Goal: Task Accomplishment & Management: Manage account settings

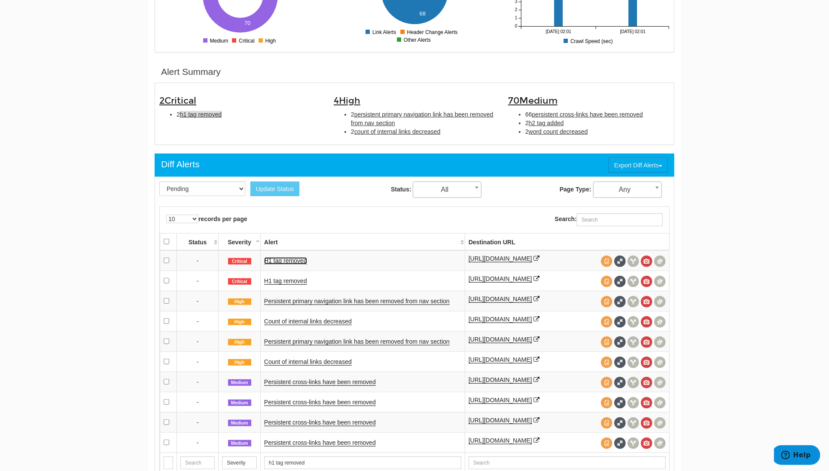
click at [296, 262] on link "H1 tag removed" at bounding box center [285, 260] width 43 height 7
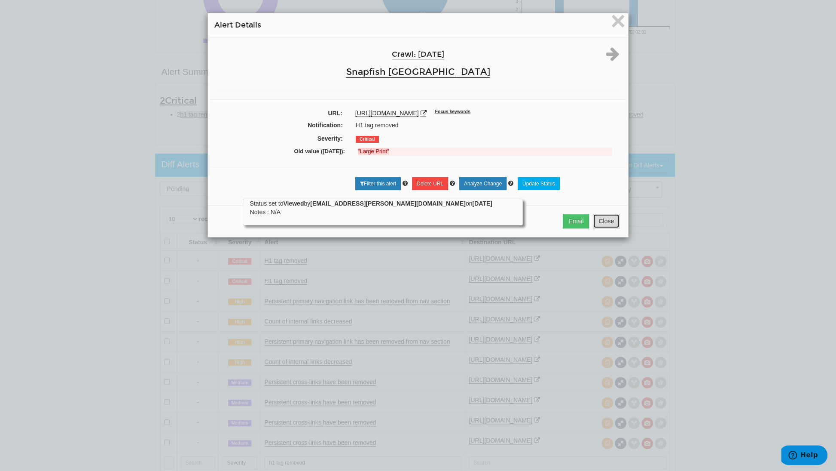
click at [604, 222] on button "Close" at bounding box center [606, 221] width 27 height 15
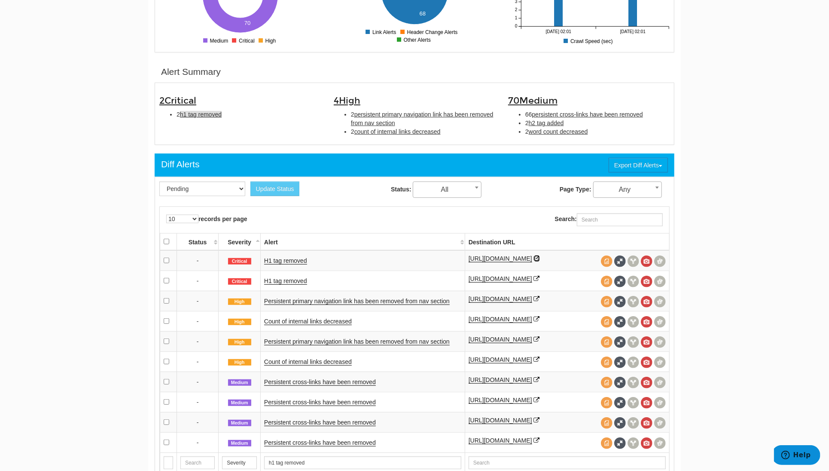
click at [540, 255] on icon at bounding box center [537, 258] width 6 height 6
click at [619, 261] on span at bounding box center [621, 261] width 12 height 12
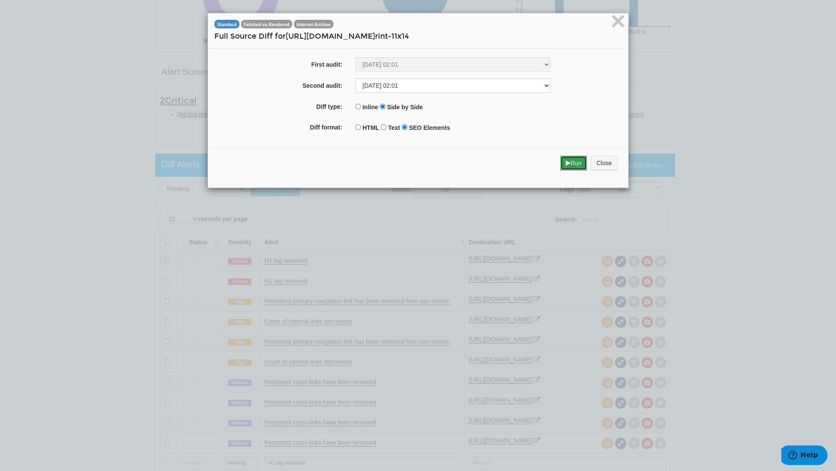
click at [566, 162] on icon "submit" at bounding box center [568, 163] width 5 height 6
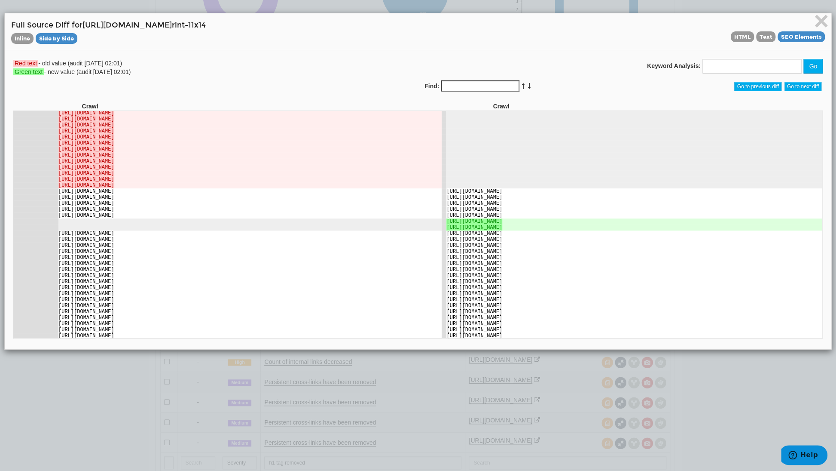
scroll to position [3663, 0]
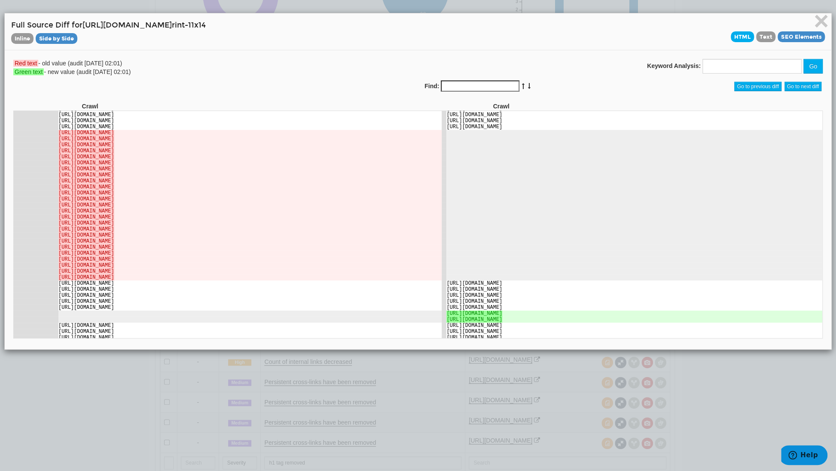
click at [741, 34] on span "HTML" at bounding box center [742, 36] width 23 height 11
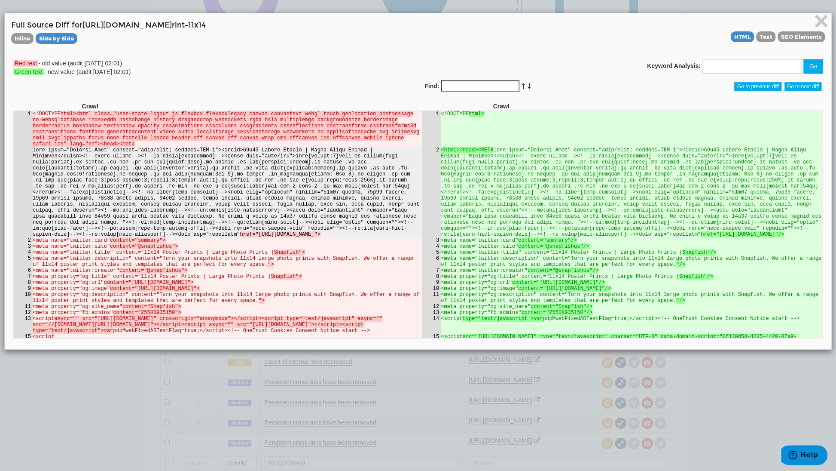
scroll to position [0, 0]
click at [657, 232] on td "<html><head><META href="[URL][DOMAIN_NAME]"/>" at bounding box center [631, 192] width 382 height 90
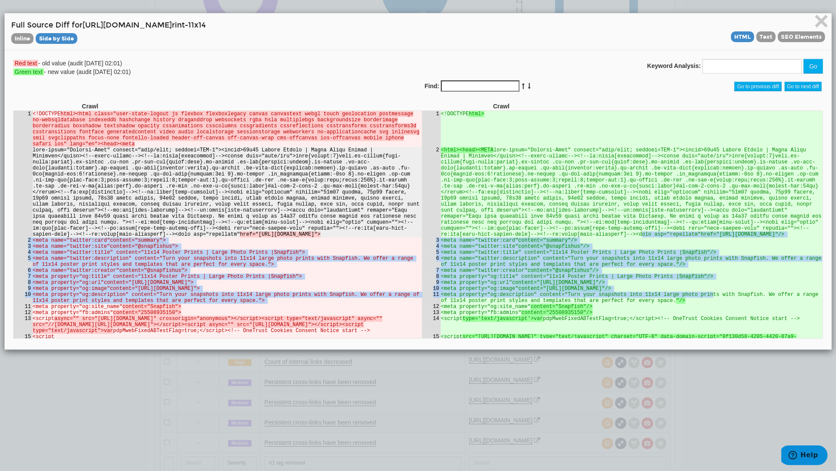
drag, startPoint x: 786, startPoint y: 226, endPoint x: 682, endPoint y: 297, distance: 126.2
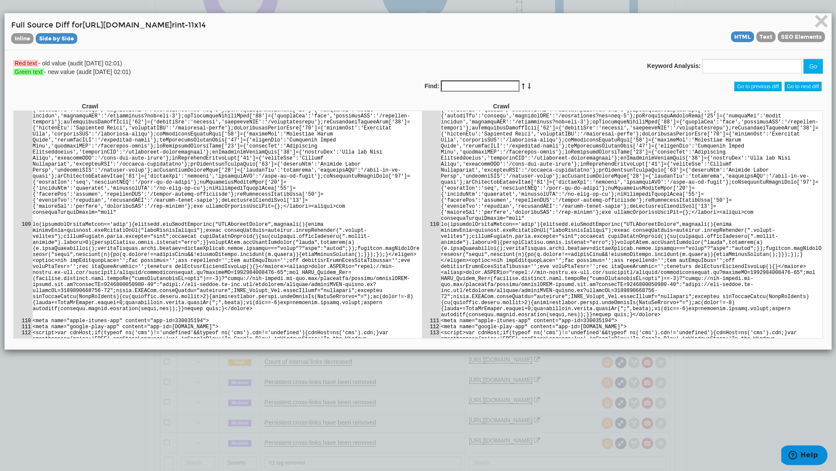
scroll to position [9649, 0]
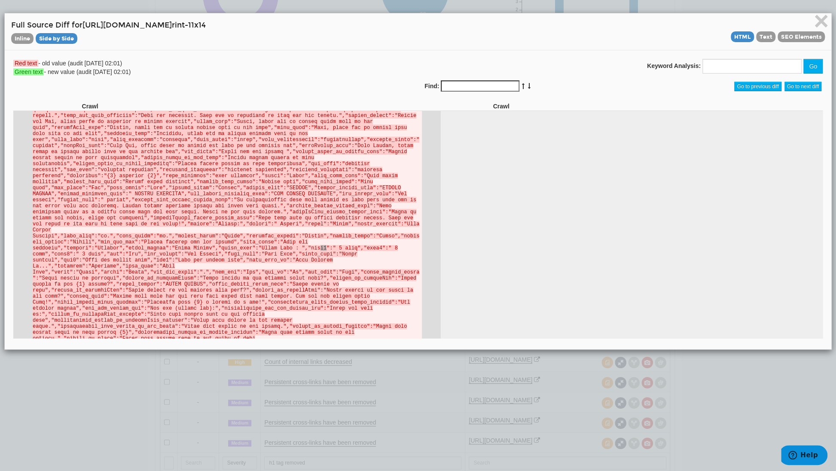
click at [483, 84] on input "Find:" at bounding box center [480, 85] width 79 height 11
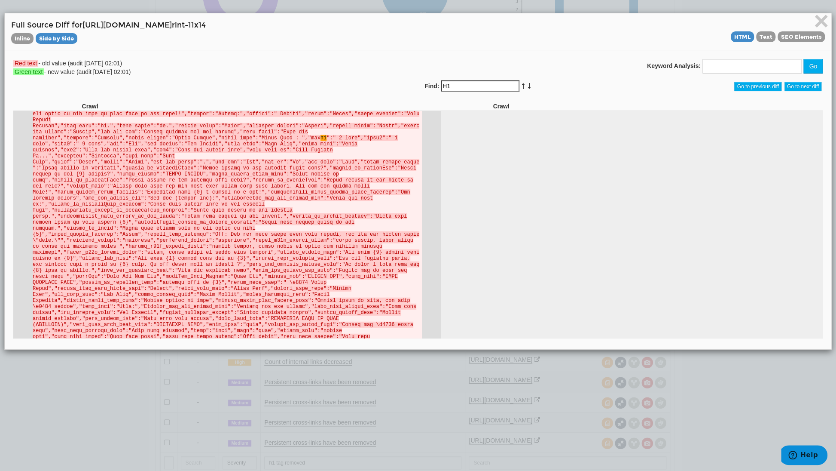
click at [441, 84] on input "H1" at bounding box center [480, 85] width 79 height 11
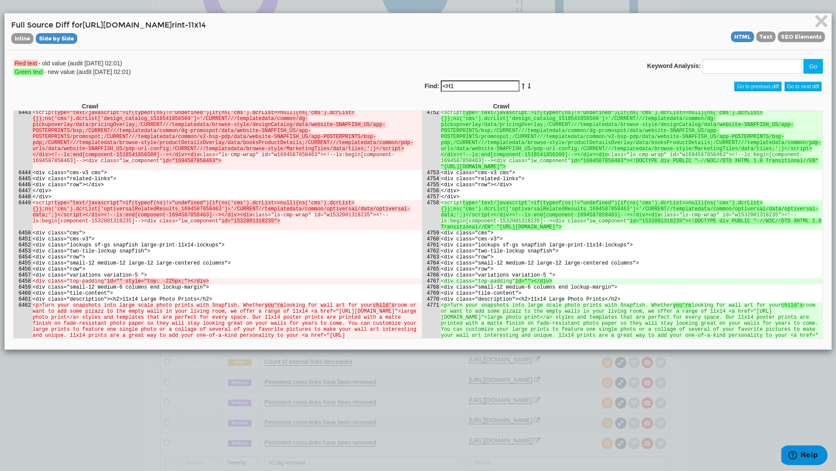
scroll to position [74251, 0]
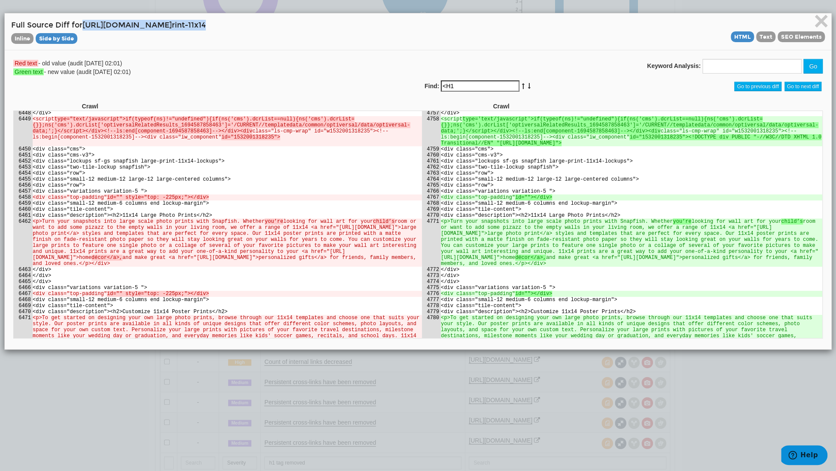
drag, startPoint x: 261, startPoint y: 22, endPoint x: 84, endPoint y: 20, distance: 176.6
click at [84, 20] on h4 "Full Source Diff for [URL][DOMAIN_NAME] rint-11x14 Inline Side by Side HTML Tex…" at bounding box center [418, 32] width 814 height 24
copy h4 "[URL][DOMAIN_NAME] rint-11x14"
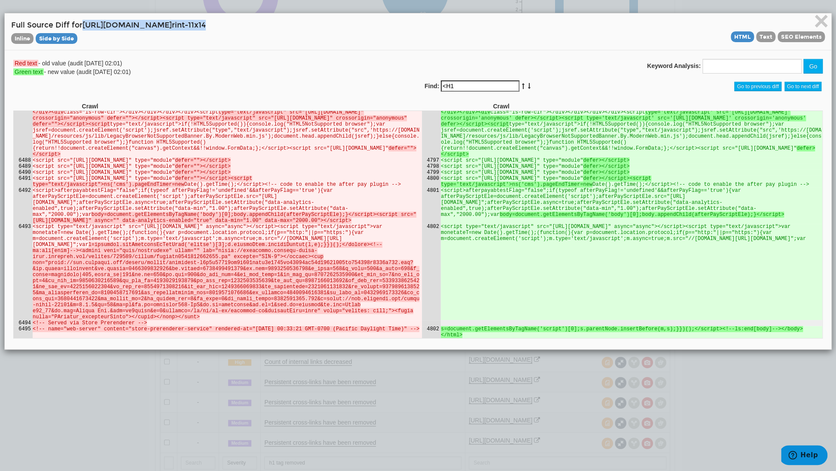
scroll to position [75266, 0]
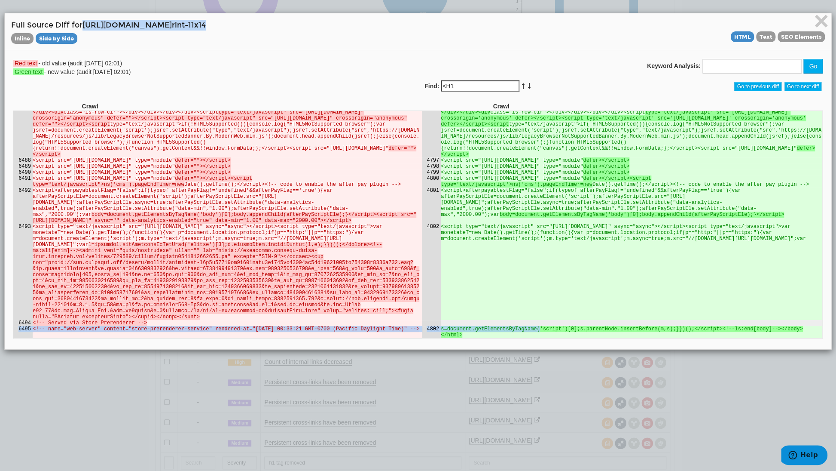
drag, startPoint x: 525, startPoint y: 336, endPoint x: 433, endPoint y: 329, distance: 92.7
click at [452, 335] on ins "s=document.getElementsByTagName('script')[0];s.parentNode.insertBefore(m,s);}})…" at bounding box center [621, 331] width 362 height 12
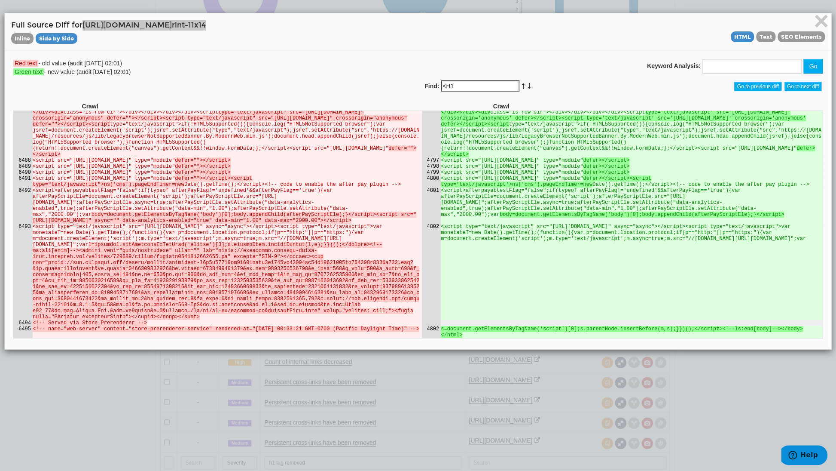
click at [526, 281] on td "<script type="text/javascript" src="[URL][DOMAIN_NAME]" async="async"></script>…" at bounding box center [631, 271] width 382 height 96
click at [548, 277] on td "<script type="text/javascript" src="[URL][DOMAIN_NAME]" async="async"></script>…" at bounding box center [631, 271] width 382 height 96
drag, startPoint x: 459, startPoint y: 238, endPoint x: 449, endPoint y: 245, distance: 12.9
click at [459, 239] on td "<script type="text/javascript" src="[URL][DOMAIN_NAME]" async="async"></script>…" at bounding box center [631, 271] width 382 height 96
click at [463, 319] on td "<script type="text/javascript" src="[URL][DOMAIN_NAME]" async="async"></script>…" at bounding box center [631, 271] width 382 height 96
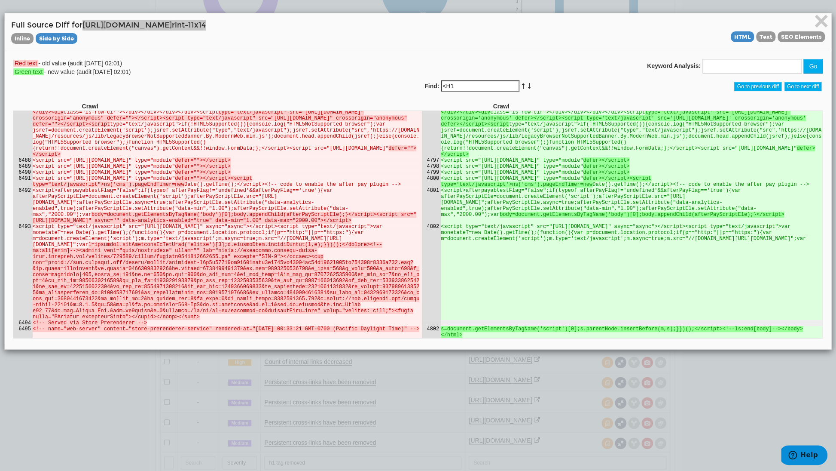
click at [476, 335] on ins "s=document.getElementsByTagName('script')[0];s.parentNode.insertBefore(m,s);}})…" at bounding box center [621, 331] width 362 height 12
click at [477, 335] on ins "s=document.getElementsByTagName('script')[0];s.parentNode.insertBefore(m,s);}})…" at bounding box center [621, 331] width 362 height 12
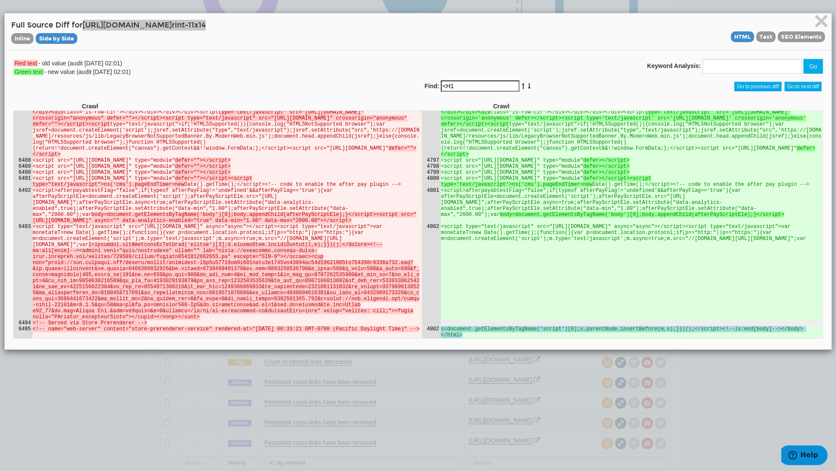
click at [477, 335] on ins "s=document.getElementsByTagName('script')[0];s.parentNode.insertBefore(m,s);}})…" at bounding box center [621, 331] width 362 height 12
click at [477, 334] on ins "s=document.getElementsByTagName('script')[0];s.parentNode.insertBefore(m,s);}})…" at bounding box center [621, 331] width 362 height 12
click at [477, 333] on ins "s=document.getElementsByTagName('script')[0];s.parentNode.insertBefore(m,s);}})…" at bounding box center [621, 331] width 362 height 12
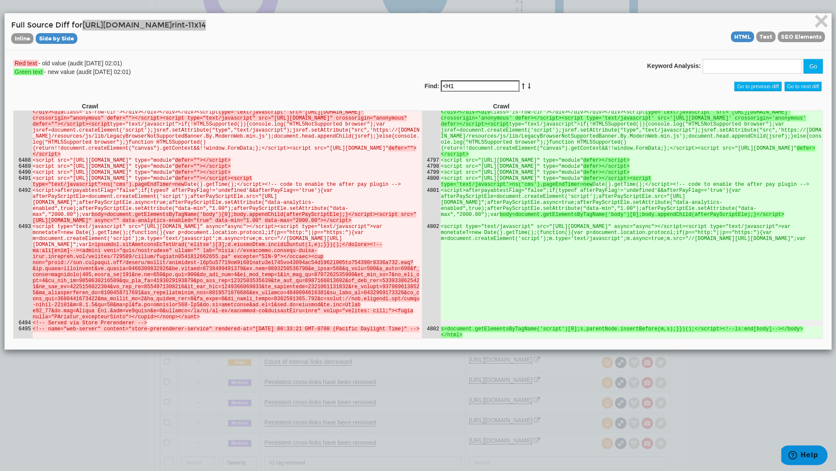
click at [552, 255] on td "<script type="text/javascript" src="[URL][DOMAIN_NAME]" async="async"></script>…" at bounding box center [631, 271] width 382 height 96
click at [141, 331] on del "<!-- name="web-server" content="store-prerenderer-service" rendered-at="[DATE] …" at bounding box center [225, 328] width 387 height 6
drag, startPoint x: 123, startPoint y: 334, endPoint x: 193, endPoint y: 332, distance: 70.1
click at [193, 331] on del "<!-- name="web-server" content="store-prerenderer-service" rendered-at="[DATE] …" at bounding box center [225, 328] width 387 height 6
copy del "store-prerenderer-service"
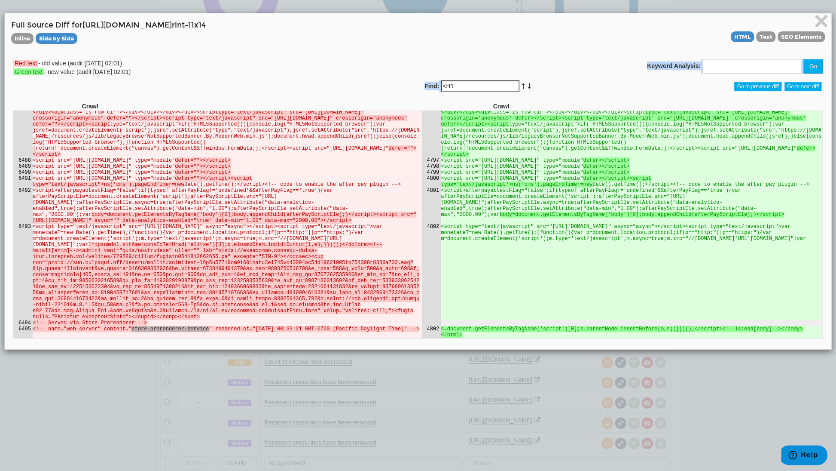
drag, startPoint x: 461, startPoint y: 80, endPoint x: 454, endPoint y: 83, distance: 8.3
click at [450, 82] on div "Keyword Analysis: Go Find: <H1 No results found Go to previous diff Go to next …" at bounding box center [623, 80] width 411 height 43
drag, startPoint x: 459, startPoint y: 86, endPoint x: 427, endPoint y: 88, distance: 32.3
click at [427, 88] on div "Find: <H1" at bounding box center [521, 86] width 193 height 12
paste input "store-prerenderer-service"
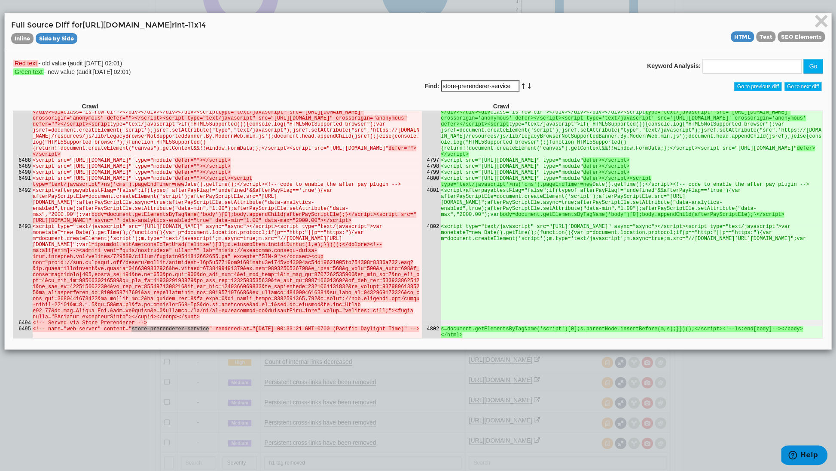
type input "store-prerenderer-service"
click at [527, 87] on icon at bounding box center [529, 86] width 4 height 6
click at [527, 86] on icon at bounding box center [529, 86] width 4 height 6
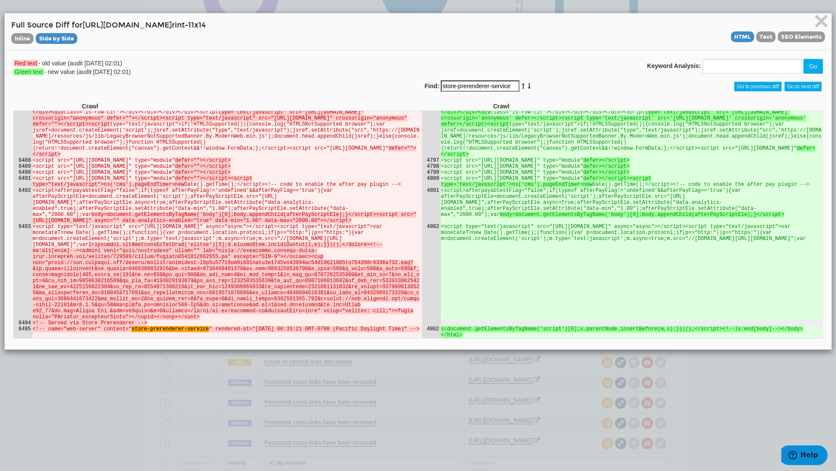
click at [251, 55] on div "Red text - old value (audit [DATE] 02:01) Green text - new value (audit [DATE] …" at bounding box center [418, 199] width 827 height 299
click at [490, 56] on div "Red text - old value (audit [DATE] 02:01) Green text - new value (audit [DATE] …" at bounding box center [418, 199] width 827 height 299
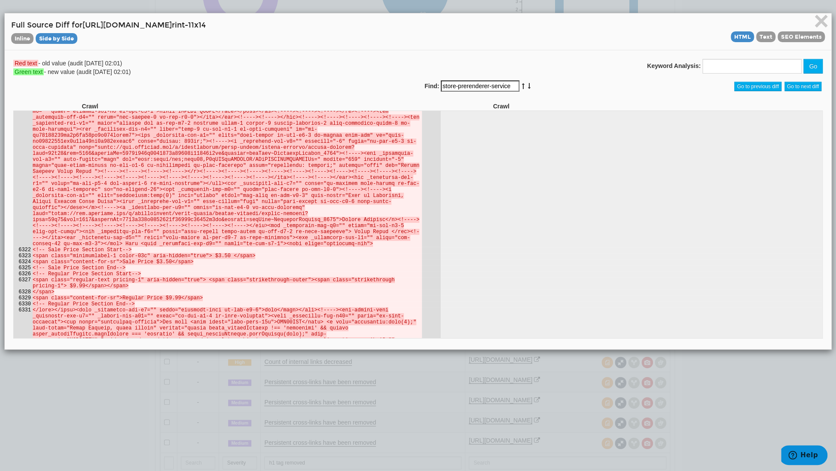
scroll to position [70753, 0]
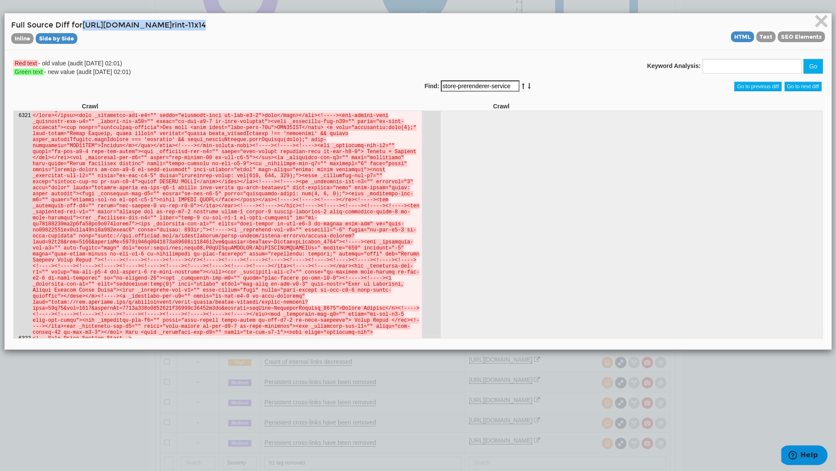
drag, startPoint x: 266, startPoint y: 23, endPoint x: 84, endPoint y: 28, distance: 182.7
click at [84, 28] on h4 "Full Source Diff for [URL][DOMAIN_NAME] rint-11x14 Inline Side by Side HTML Tex…" at bounding box center [418, 32] width 814 height 24
copy h4 "[URL][DOMAIN_NAME] rint-11x14"
click at [814, 21] on span "×" at bounding box center [821, 20] width 15 height 29
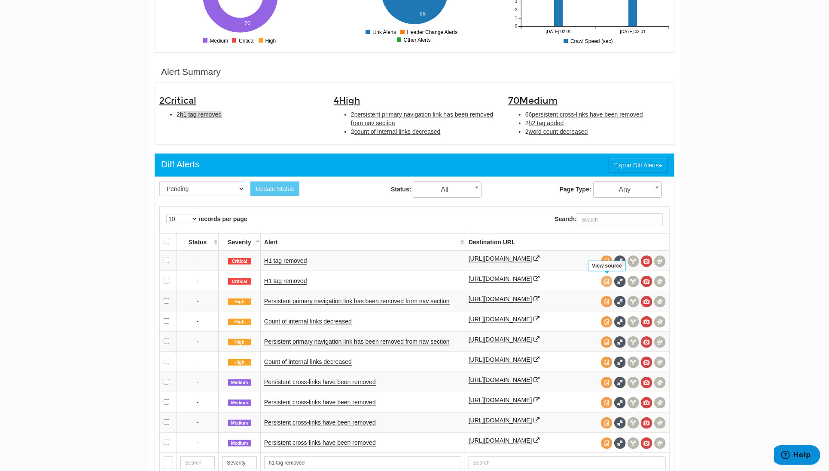
click at [609, 282] on span at bounding box center [607, 281] width 12 height 12
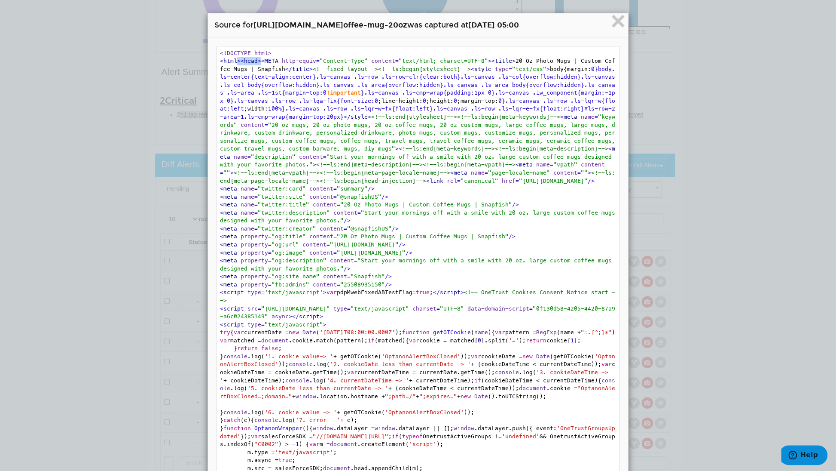
drag, startPoint x: 234, startPoint y: 61, endPoint x: 256, endPoint y: 60, distance: 22.4
click at [292, 70] on span "title" at bounding box center [300, 69] width 17 height 6
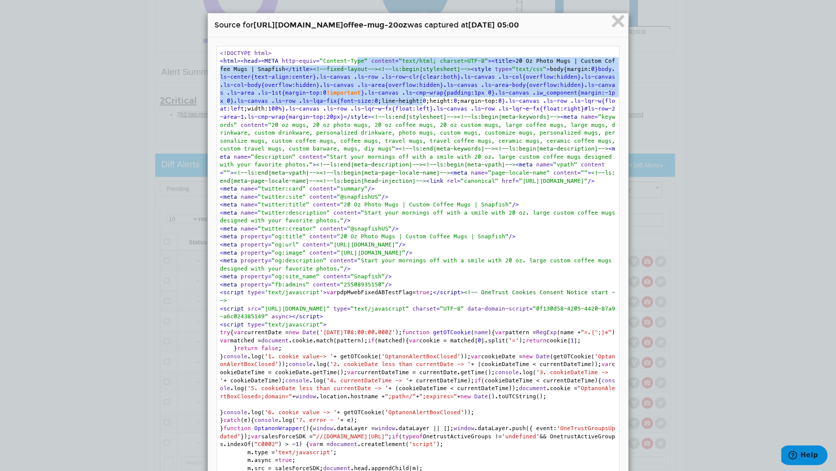
drag, startPoint x: 351, startPoint y: 64, endPoint x: 365, endPoint y: 100, distance: 39.2
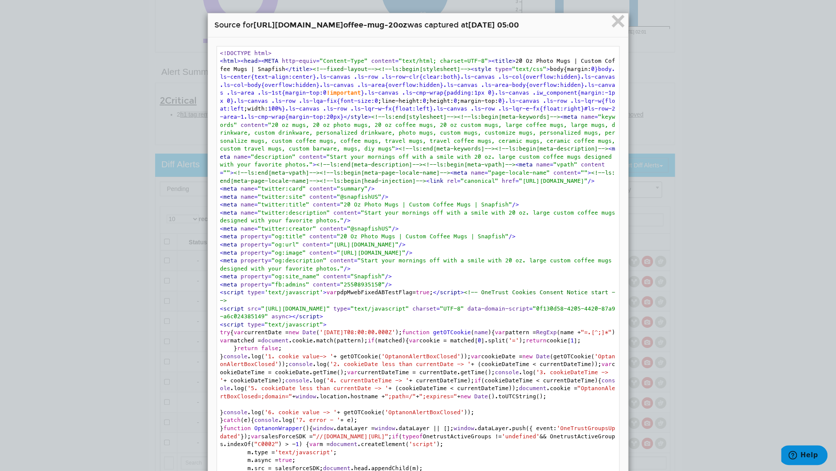
click at [495, 145] on span "<!--ls:begin[meta-description]-->" at bounding box center [551, 148] width 113 height 6
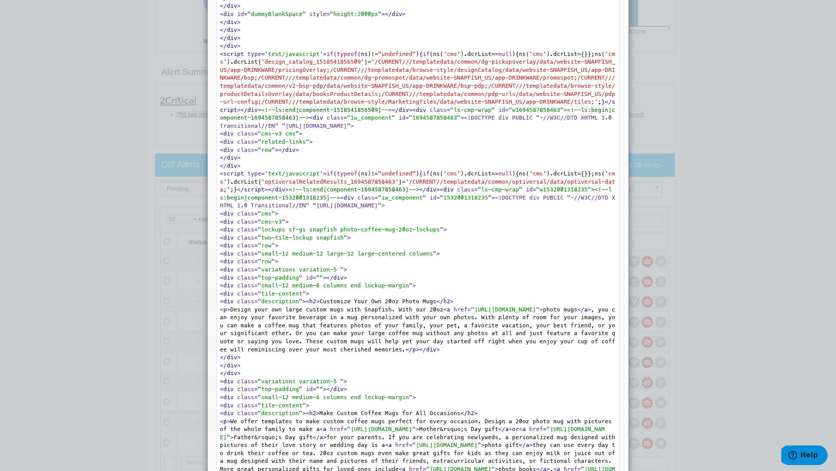
scroll to position [44662, 0]
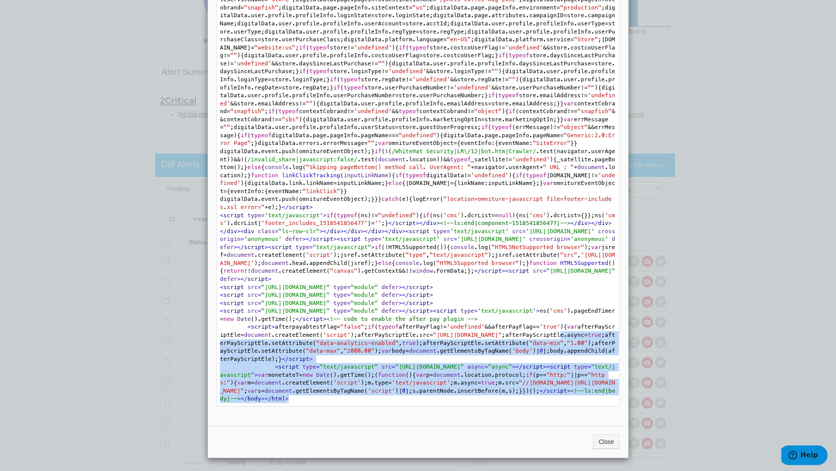
drag, startPoint x: 559, startPoint y: 396, endPoint x: 219, endPoint y: 346, distance: 343.1
click at [289, 356] on span "afterpayabtestFlag= "false" ; if ( typeof afterPayFlag!= 'undefined' &&afterPay…" at bounding box center [417, 342] width 395 height 38
click at [495, 375] on span "var monetateT= new Date ().getTime();( function ( ) { var p= document .location…" at bounding box center [417, 382] width 395 height 22
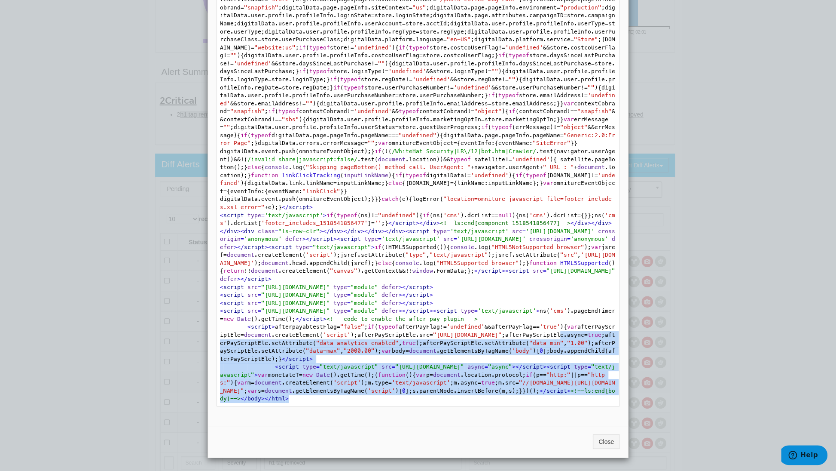
click at [493, 376] on span "var monetateT= new Date ().getTime();( function ( ) { var p= document .location…" at bounding box center [417, 382] width 395 height 22
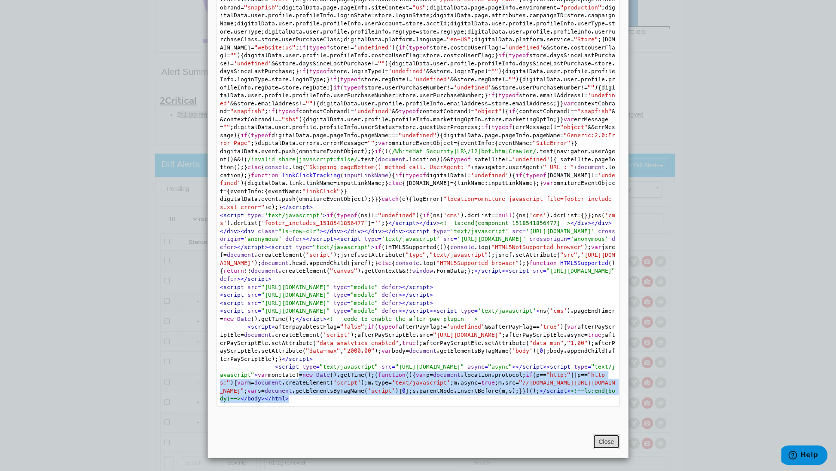
click at [604, 440] on button "Close" at bounding box center [606, 441] width 27 height 15
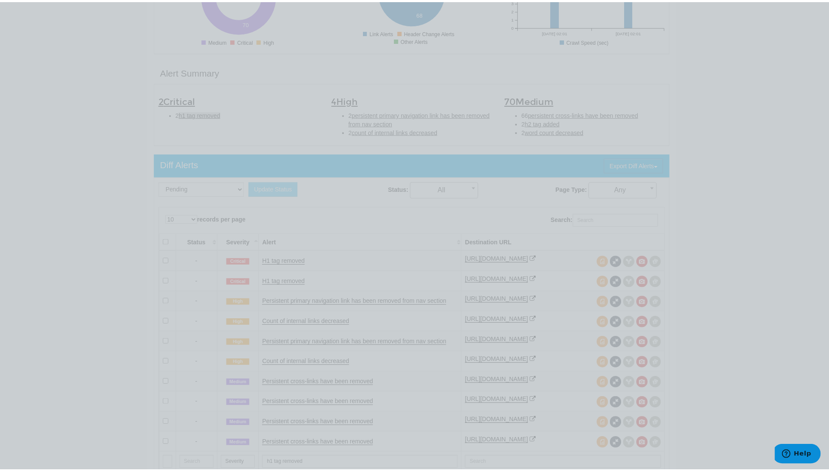
scroll to position [0, 0]
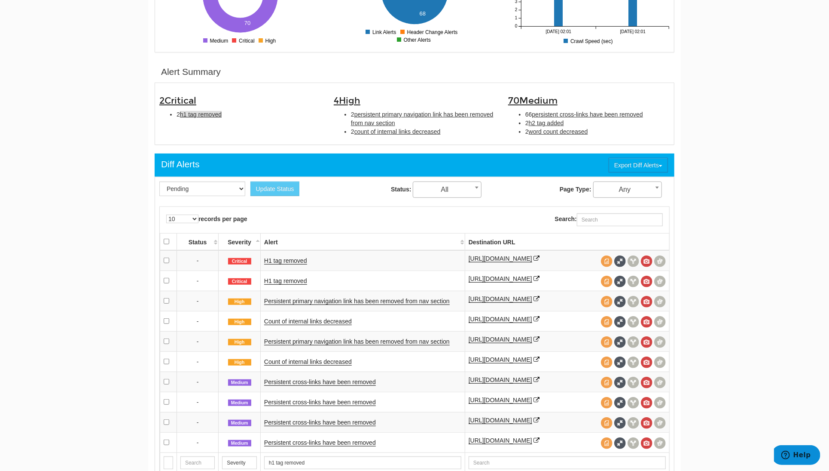
click at [719, 253] on html "Dashboard Search Console Keyword Winners and Losers Page Winners and Losers Arc…" at bounding box center [414, 18] width 829 height 471
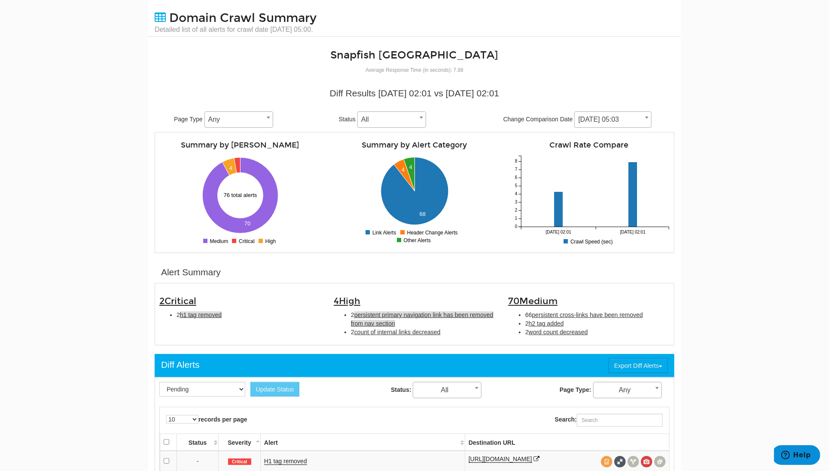
scroll to position [217, 0]
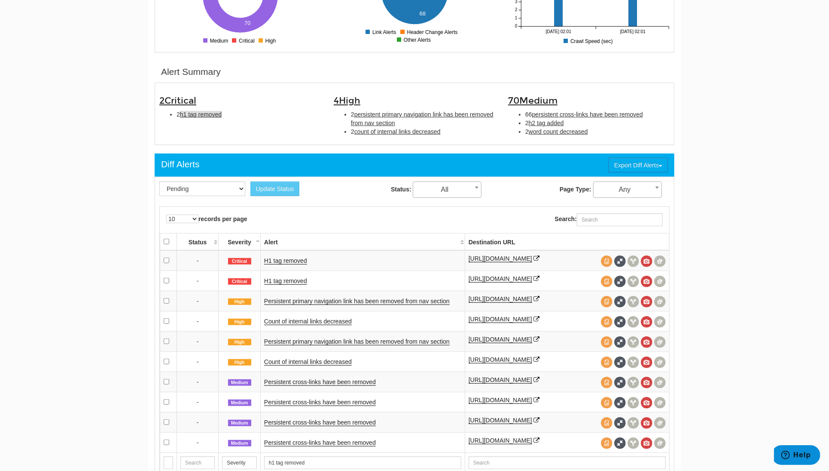
drag, startPoint x: 466, startPoint y: 260, endPoint x: 583, endPoint y: 257, distance: 117.4
click at [583, 257] on td "[URL][DOMAIN_NAME]" at bounding box center [567, 260] width 205 height 21
copy link "[URL][DOMAIN_NAME]"
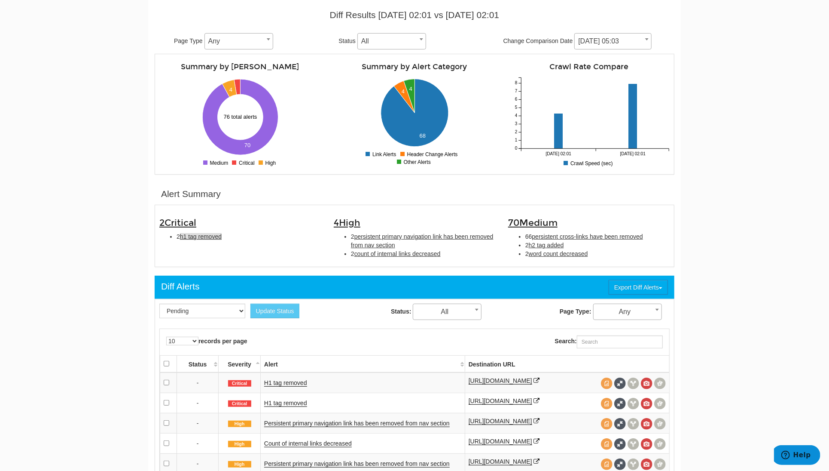
scroll to position [0, 0]
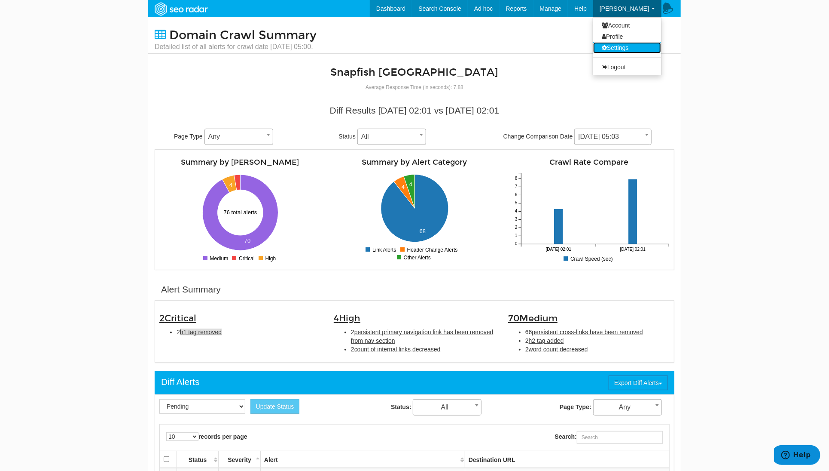
click at [622, 47] on link "Settings" at bounding box center [627, 47] width 68 height 11
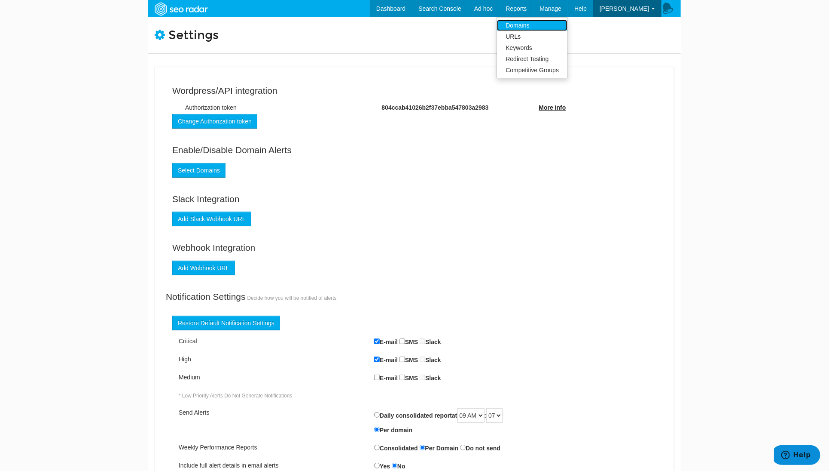
click at [554, 24] on link "Domains" at bounding box center [532, 25] width 70 height 11
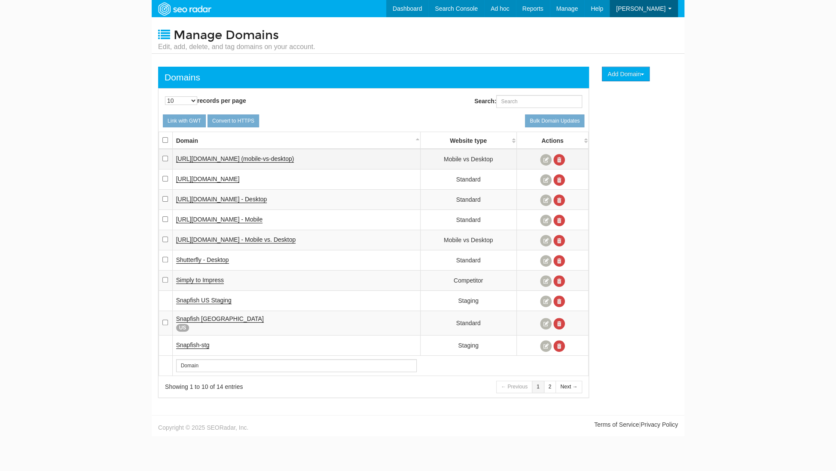
scroll to position [34, 0]
click at [545, 318] on link at bounding box center [546, 324] width 12 height 12
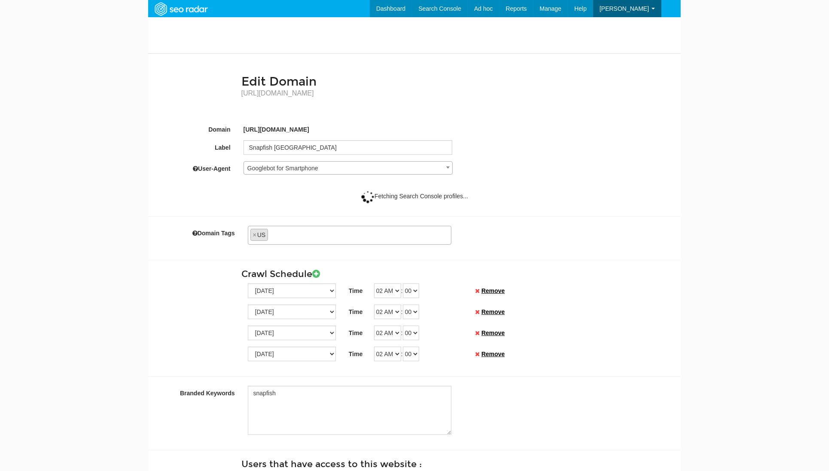
scroll to position [34, 0]
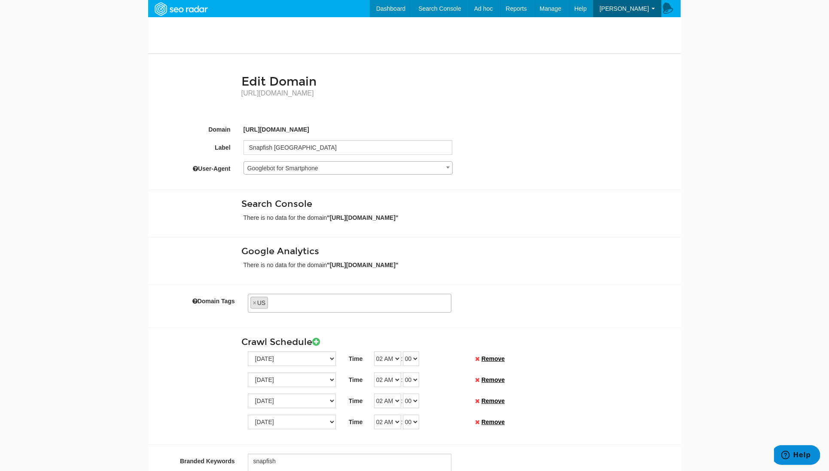
click at [321, 167] on span "Googlebot for Smartphone" at bounding box center [348, 168] width 208 height 12
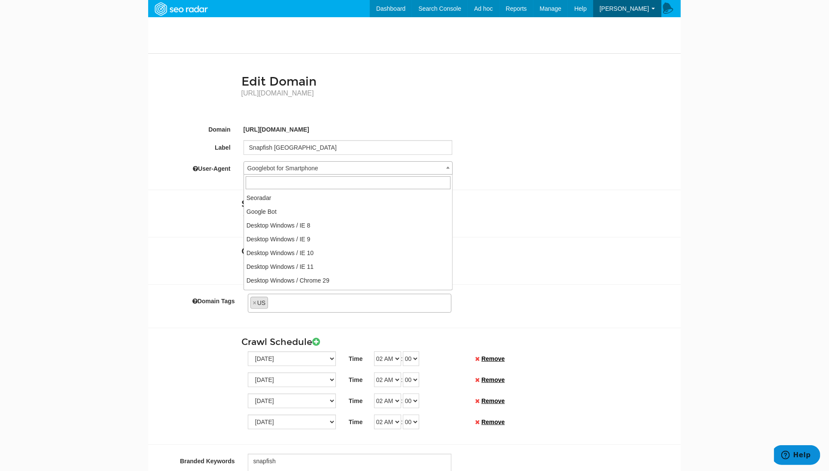
scroll to position [190, 0]
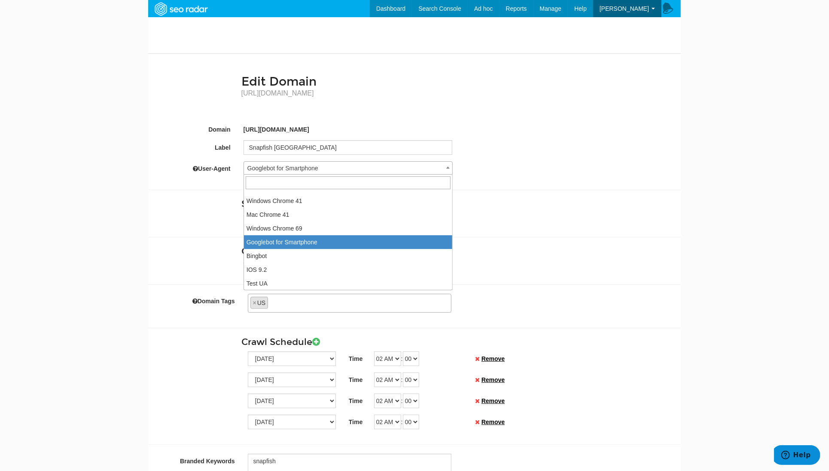
click at [589, 173] on div "User-Agent Seoradar Google Bot Desktop Windows / IE 8 Desktop Windows / IE 9 De…" at bounding box center [414, 167] width 533 height 13
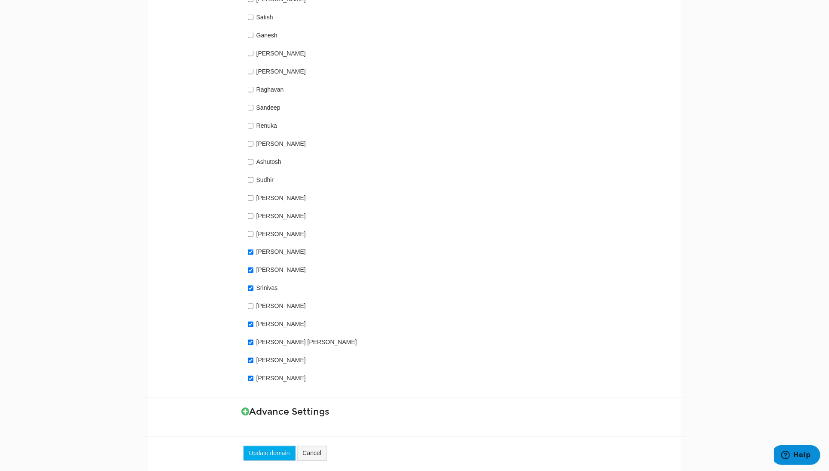
scroll to position [808, 0]
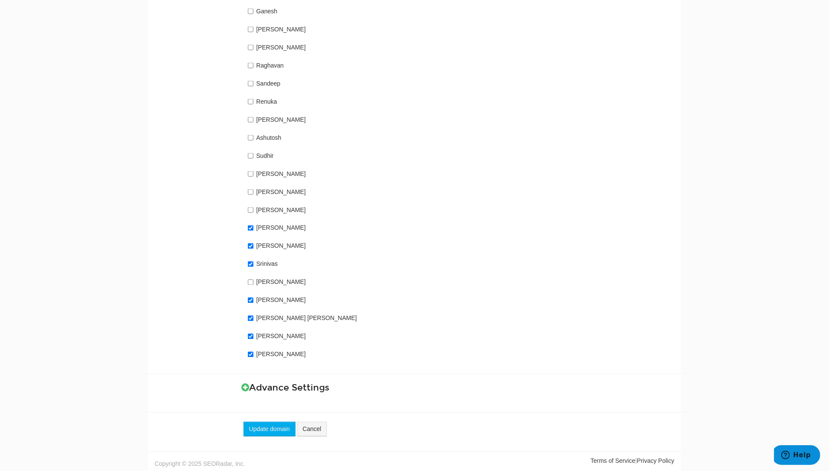
click at [251, 391] on h3 "Advance Settings" at bounding box center [458, 388] width 433 height 10
click at [246, 388] on icon at bounding box center [246, 387] width 8 height 9
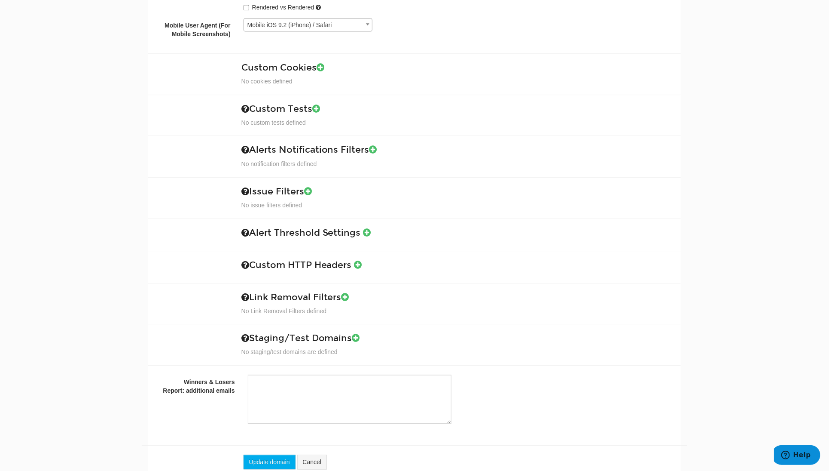
scroll to position [1347, 0]
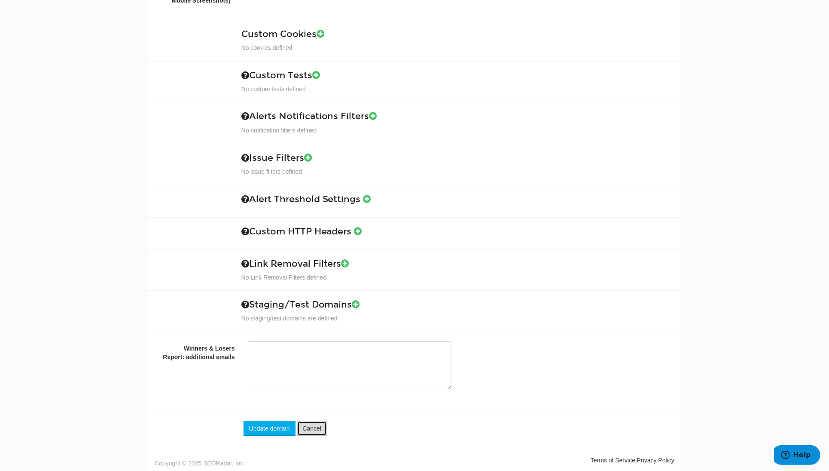
click at [320, 427] on link "Cancel" at bounding box center [312, 428] width 30 height 15
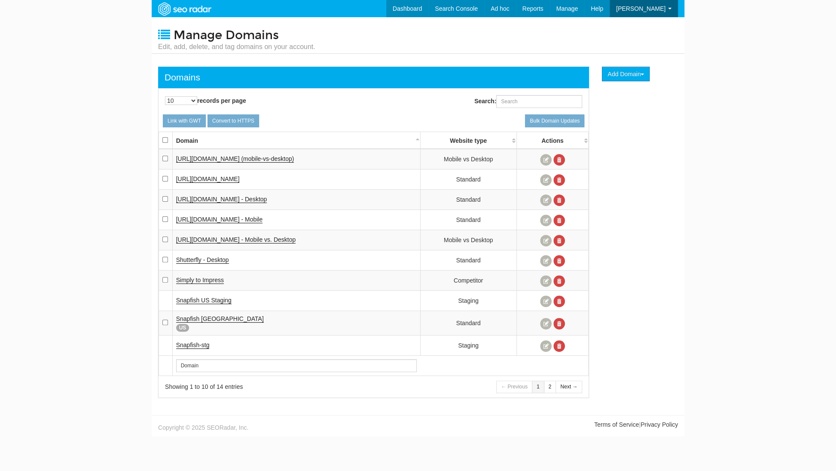
scroll to position [34, 0]
